Goal: Obtain resource: Download file/media

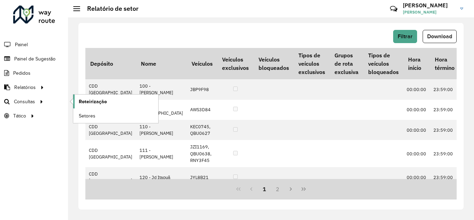
click at [105, 102] on span "Roteirização" at bounding box center [93, 101] width 28 height 7
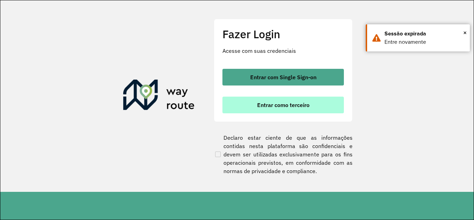
click at [298, 109] on button "Entrar como terceiro" at bounding box center [284, 105] width 122 height 17
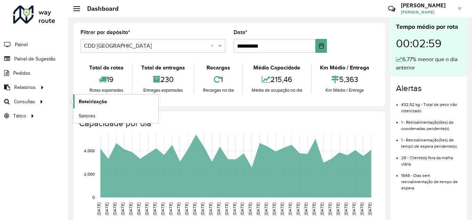
click at [90, 101] on span "Roteirização" at bounding box center [93, 101] width 28 height 7
click at [86, 115] on span "Setores" at bounding box center [87, 115] width 17 height 7
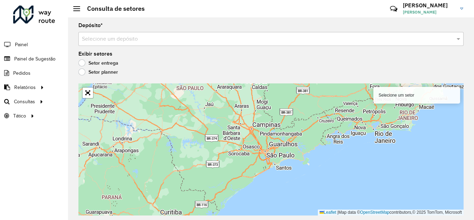
click at [93, 71] on label "Setor planner" at bounding box center [98, 71] width 40 height 7
click at [93, 63] on label "Setor entrega" at bounding box center [98, 62] width 40 height 7
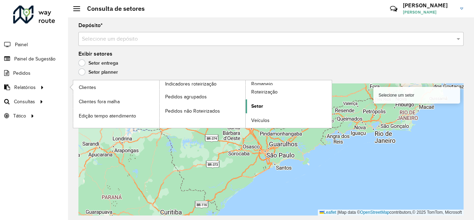
click at [258, 104] on span "Setor" at bounding box center [257, 105] width 12 height 7
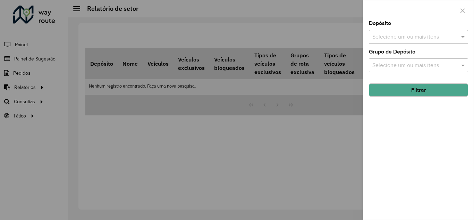
click at [426, 37] on input "text" at bounding box center [415, 37] width 89 height 8
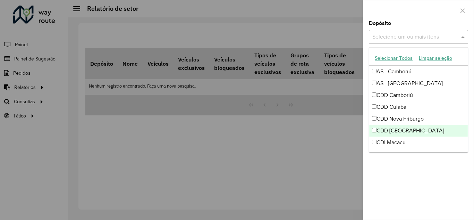
click at [405, 129] on div "CDD [GEOGRAPHIC_DATA]" at bounding box center [418, 131] width 99 height 12
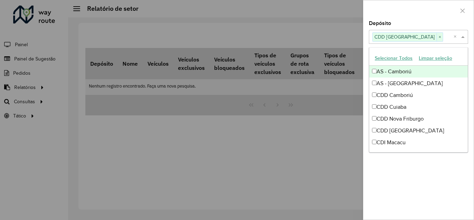
click at [425, 12] on div at bounding box center [418, 10] width 110 height 20
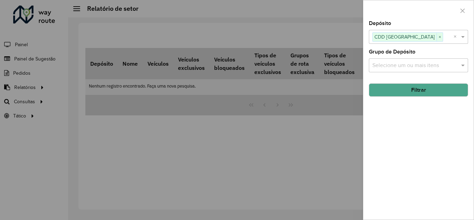
click at [419, 93] on button "Filtrar" at bounding box center [418, 89] width 99 height 13
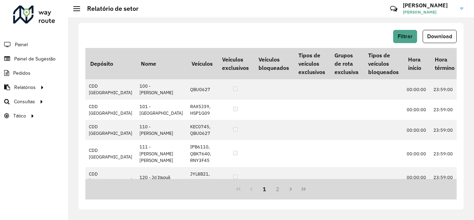
drag, startPoint x: 217, startPoint y: 175, endPoint x: 232, endPoint y: 177, distance: 15.3
click at [232, 177] on div "Depósito Nome Veículos Veículos exclusivos Veículos bloqueados Tipos de veículo…" at bounding box center [270, 113] width 371 height 131
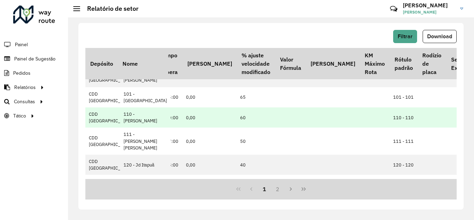
scroll to position [0, 357]
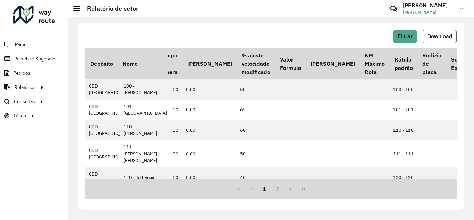
click at [438, 36] on span "Download" at bounding box center [439, 36] width 25 height 6
